Goal: Task Accomplishment & Management: Manage account settings

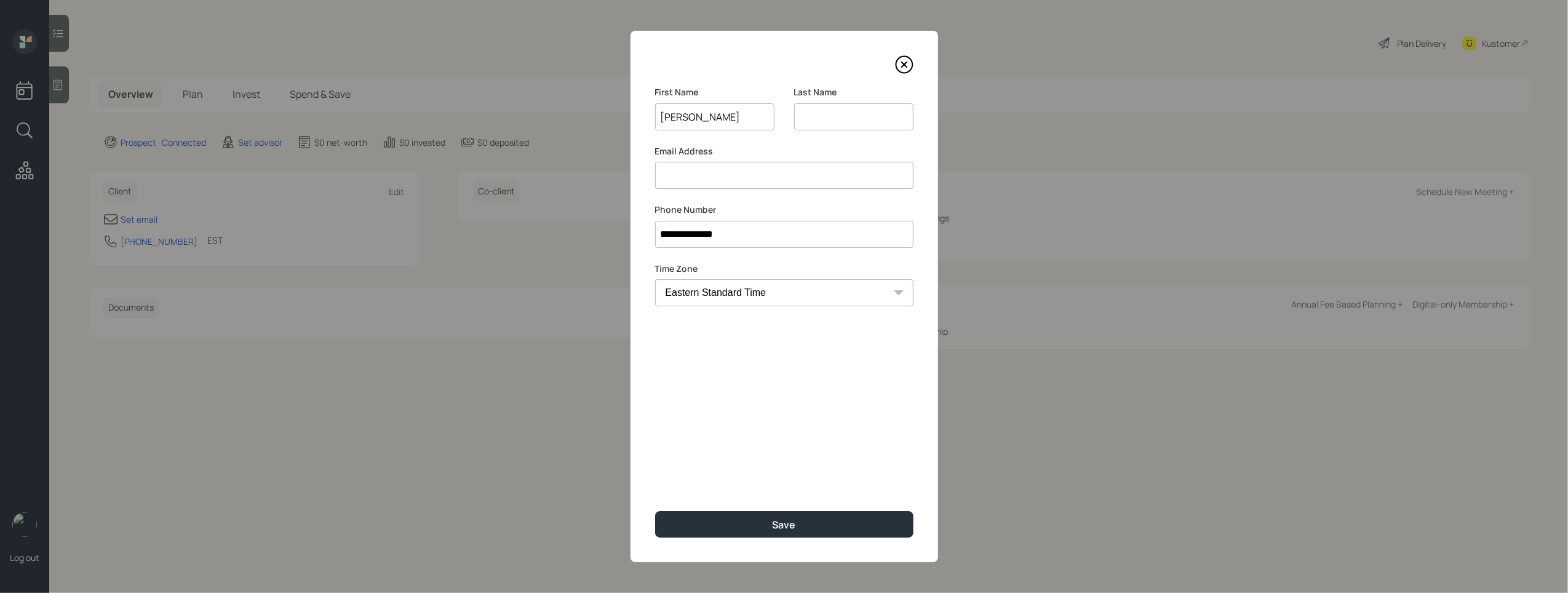
type input "[PERSON_NAME]"
click at [863, 116] on input at bounding box center [854, 117] width 119 height 27
type input "[PERSON_NAME]"
click at [753, 166] on input at bounding box center [784, 175] width 258 height 27
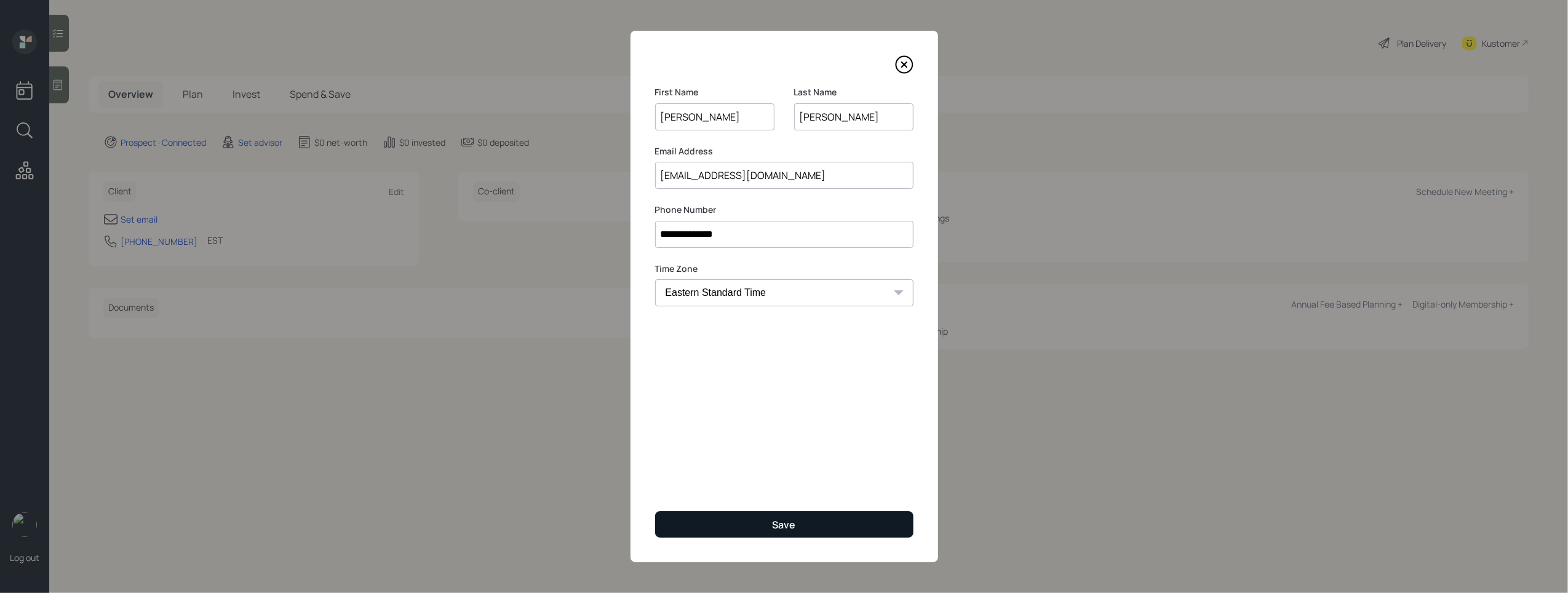
type input "[EMAIL_ADDRESS][DOMAIN_NAME]"
click at [797, 520] on button "Save" at bounding box center [784, 524] width 258 height 27
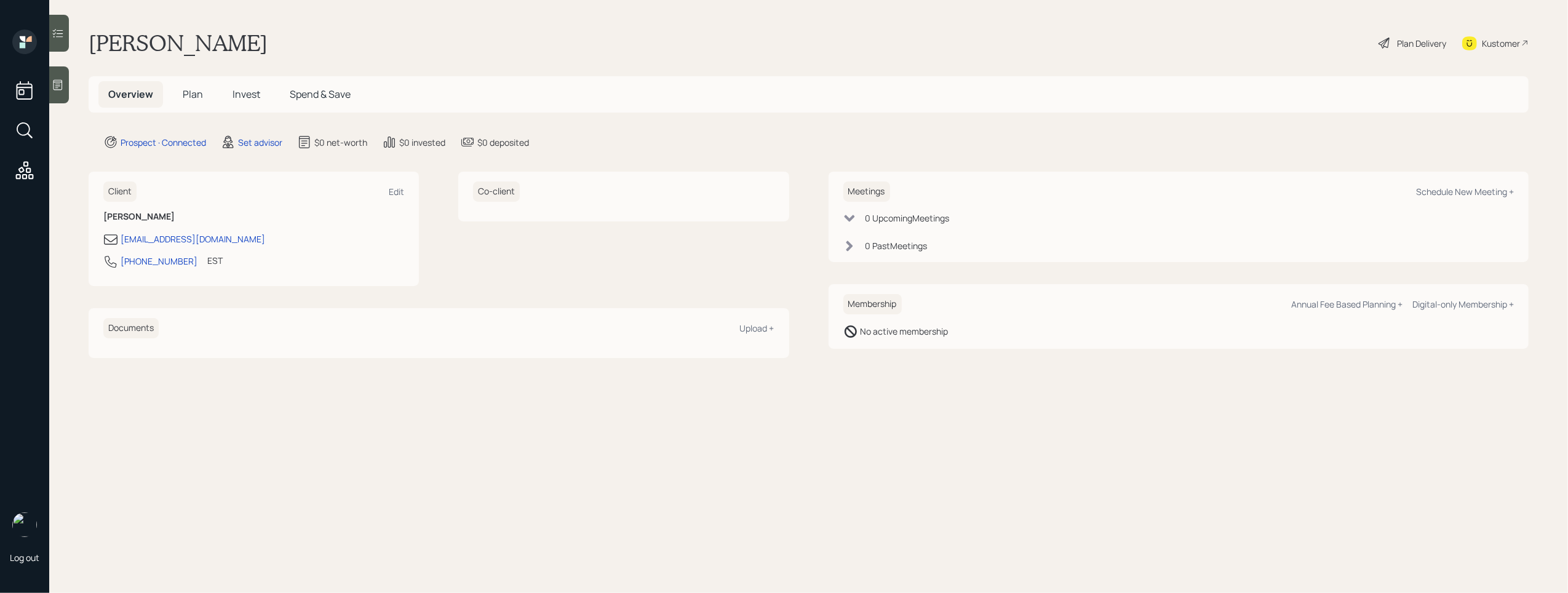
click at [57, 87] on icon at bounding box center [57, 84] width 12 height 12
